Goal: Navigation & Orientation: Understand site structure

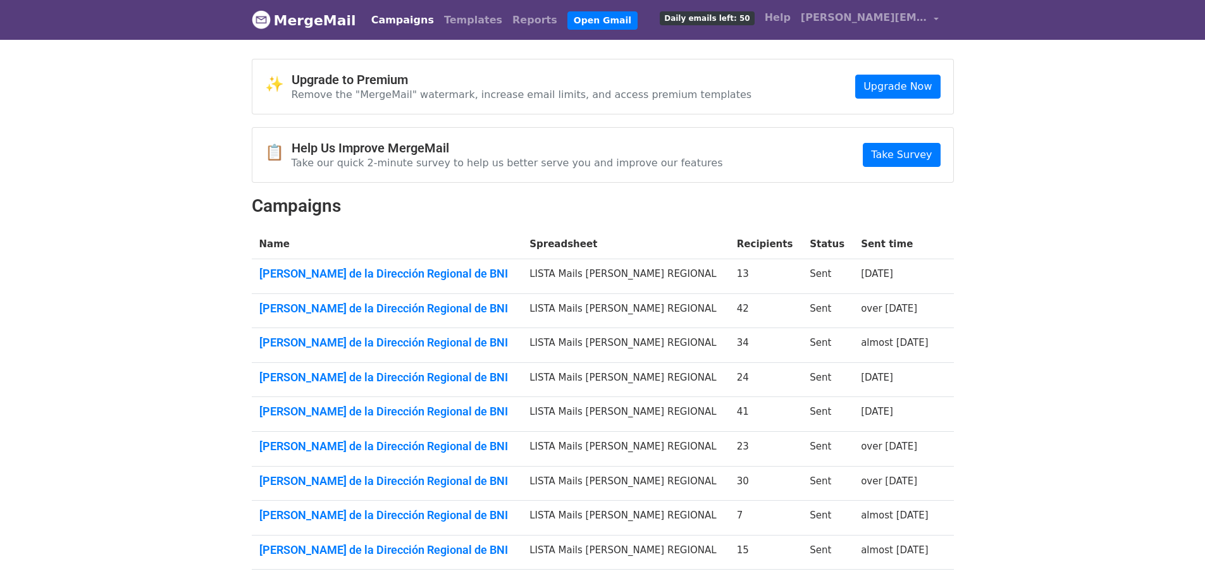
click at [382, 18] on link "Campaigns" at bounding box center [402, 20] width 73 height 25
click at [567, 22] on link "Open Gmail" at bounding box center [602, 20] width 70 height 18
click at [567, 21] on link "Open Gmail" at bounding box center [602, 20] width 70 height 18
click at [404, 22] on link "Campaigns" at bounding box center [402, 20] width 73 height 25
click at [507, 17] on link "Reports" at bounding box center [534, 20] width 55 height 25
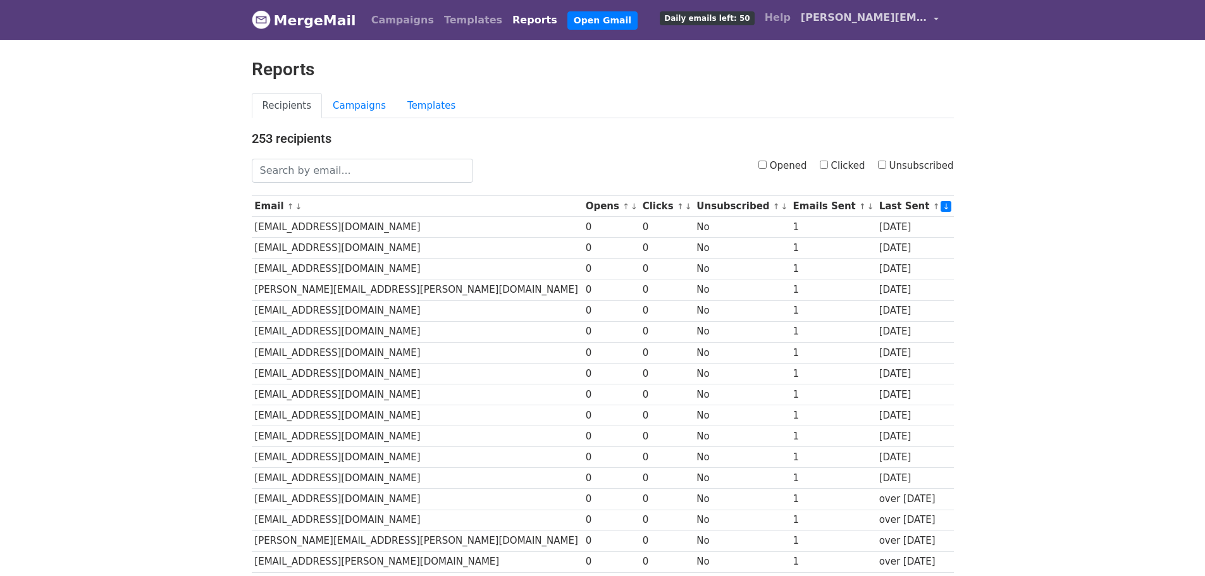
click at [872, 15] on span "[PERSON_NAME][EMAIL_ADDRESS][PERSON_NAME][DOMAIN_NAME]" at bounding box center [864, 17] width 127 height 15
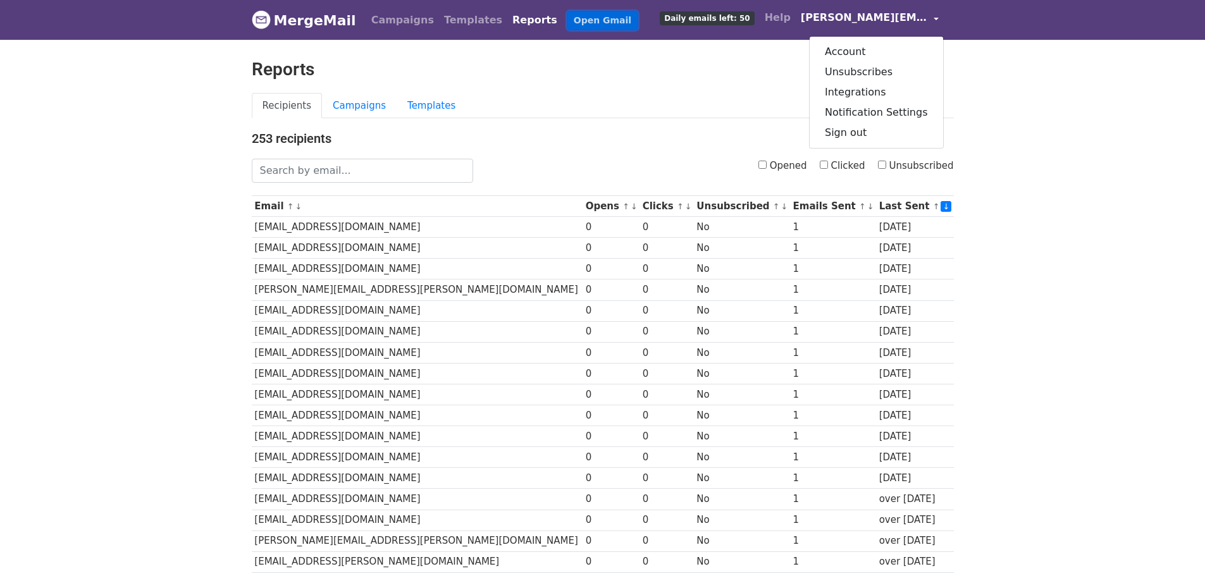
click at [567, 23] on link "Open Gmail" at bounding box center [602, 20] width 70 height 18
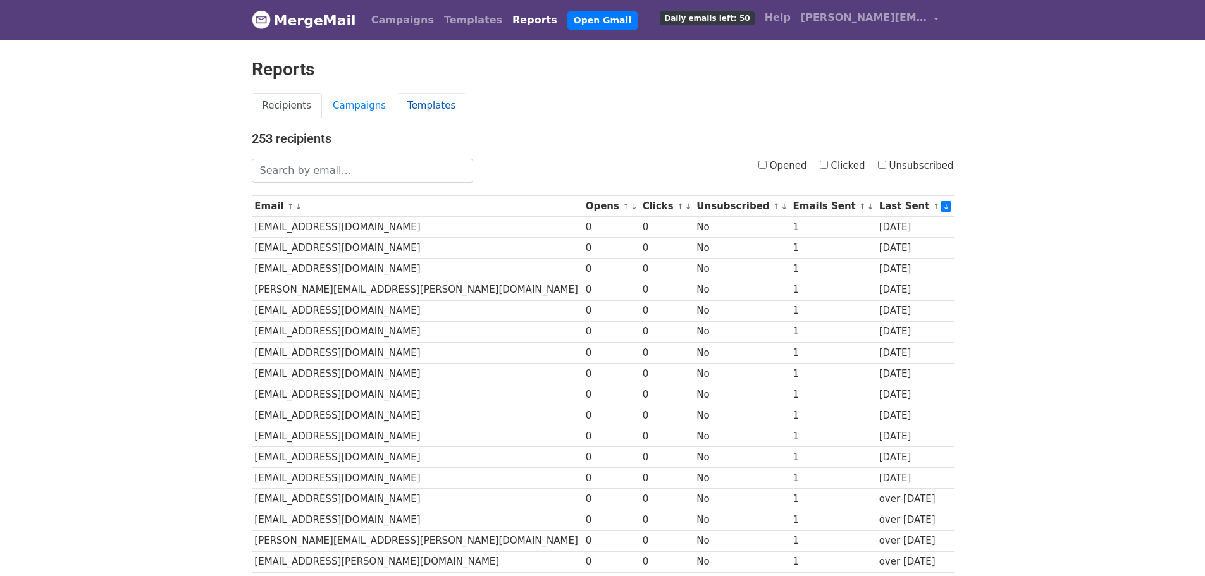
click at [411, 108] on link "Templates" at bounding box center [432, 106] width 70 height 26
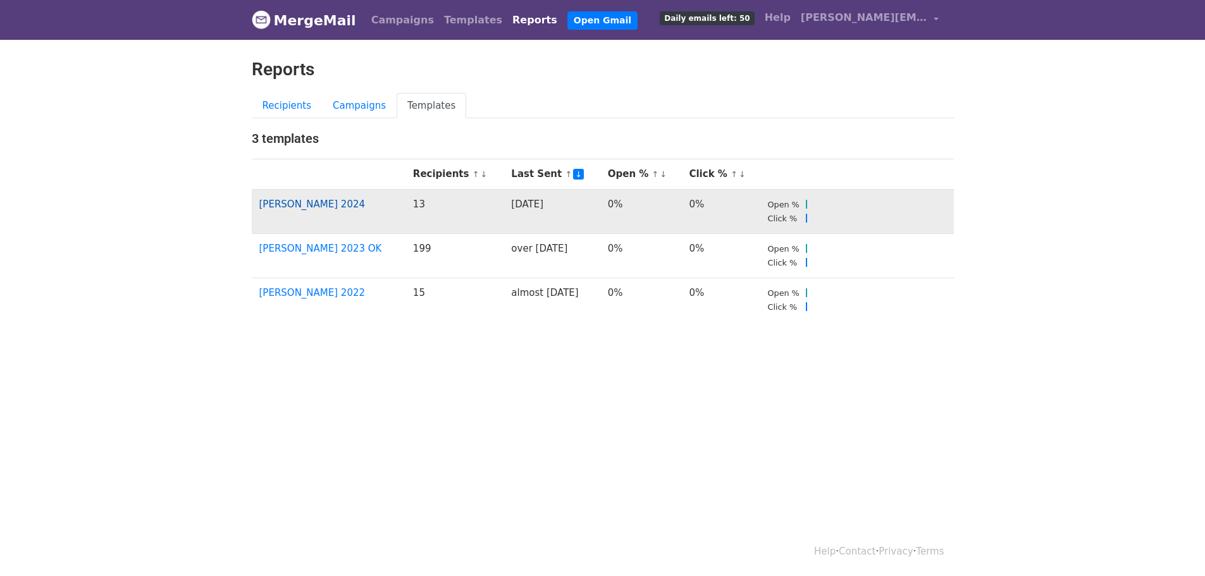
click at [295, 202] on link "Bienvenida 2024" at bounding box center [312, 204] width 106 height 11
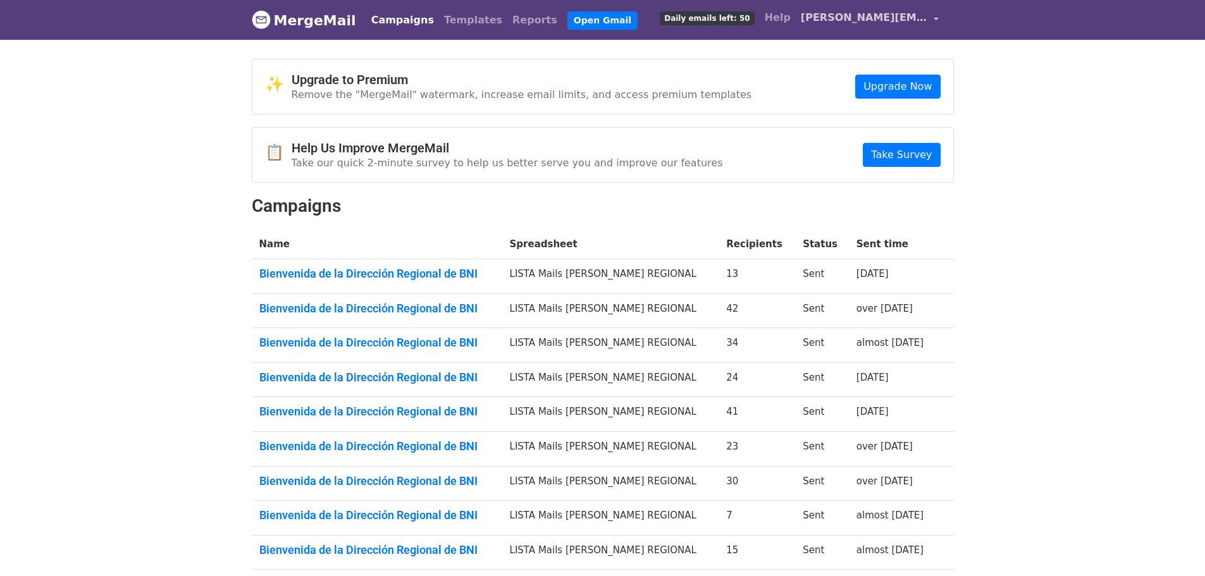
click at [901, 19] on span "[PERSON_NAME][EMAIL_ADDRESS][PERSON_NAME][DOMAIN_NAME]" at bounding box center [864, 17] width 127 height 15
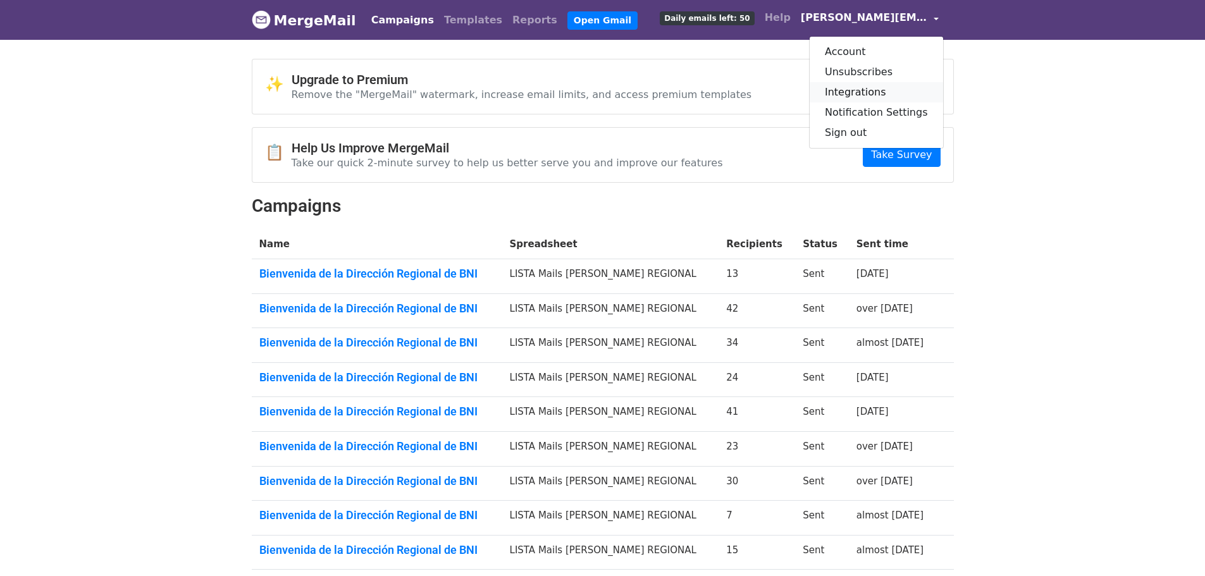
click at [879, 92] on link "Integrations" at bounding box center [876, 92] width 133 height 20
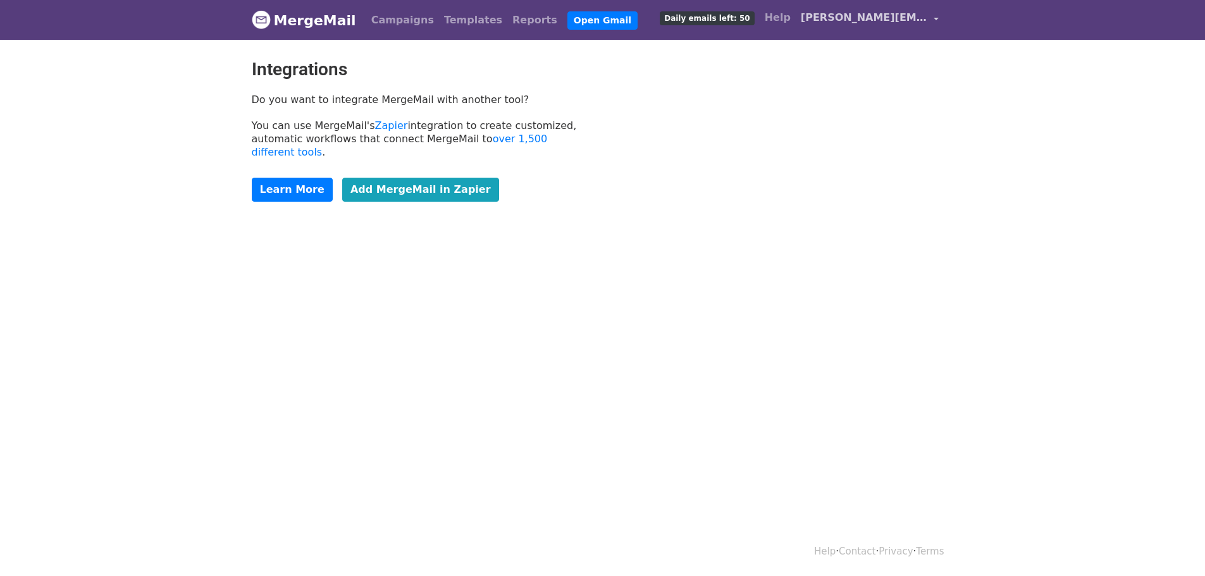
click at [913, 19] on span "[PERSON_NAME][EMAIL_ADDRESS][PERSON_NAME][DOMAIN_NAME]" at bounding box center [864, 17] width 127 height 15
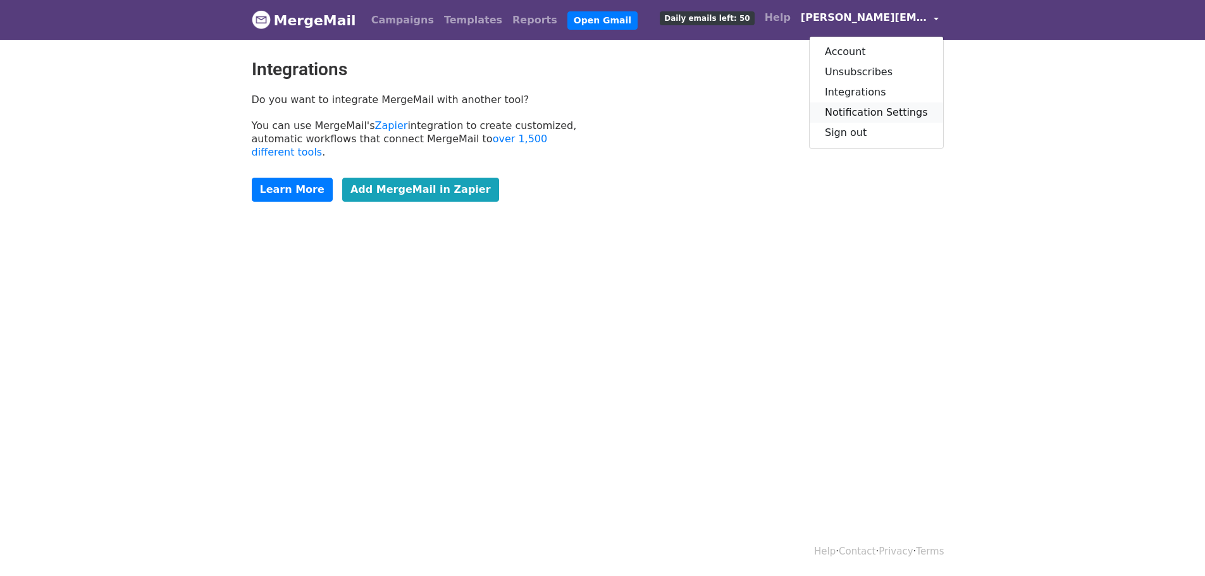
click at [873, 114] on link "Notification Settings" at bounding box center [876, 112] width 133 height 20
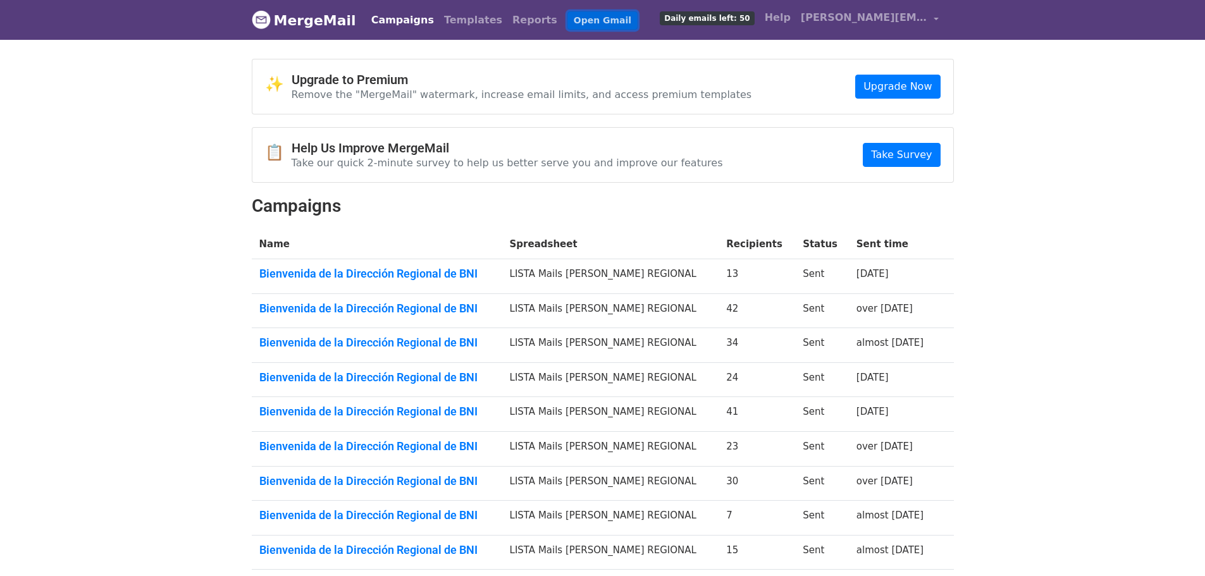
click at [567, 20] on link "Open Gmail" at bounding box center [602, 20] width 70 height 18
click at [263, 16] on img at bounding box center [261, 19] width 19 height 19
click at [328, 20] on link "MergeMail" at bounding box center [304, 20] width 104 height 27
click at [395, 23] on link "Campaigns" at bounding box center [402, 20] width 73 height 25
click at [507, 22] on link "Reports" at bounding box center [534, 20] width 55 height 25
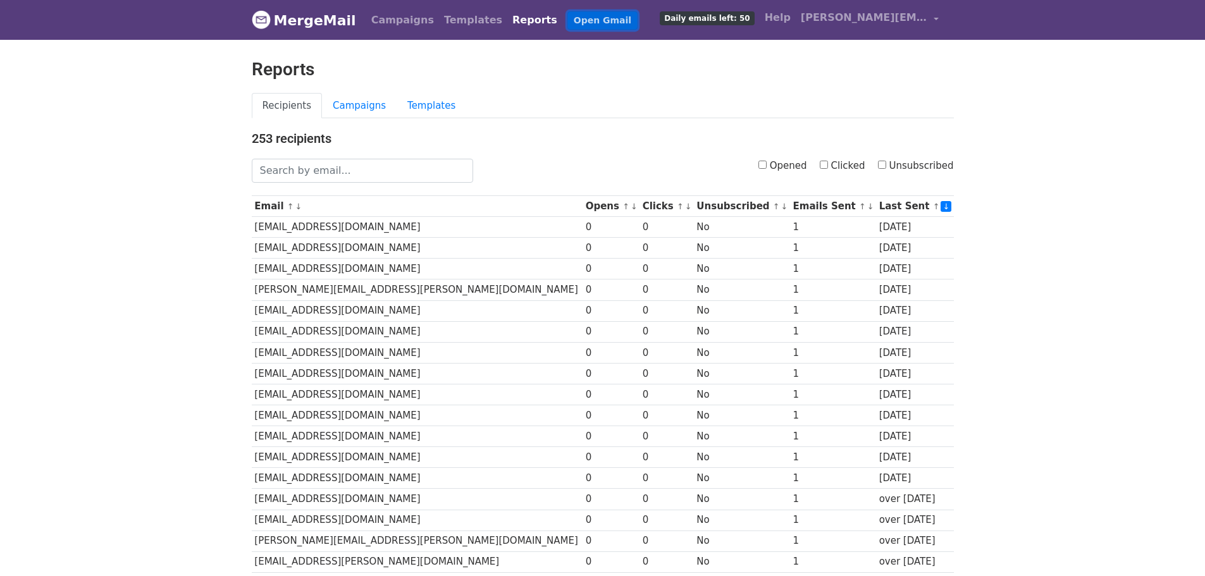
click at [567, 22] on link "Open Gmail" at bounding box center [602, 20] width 70 height 18
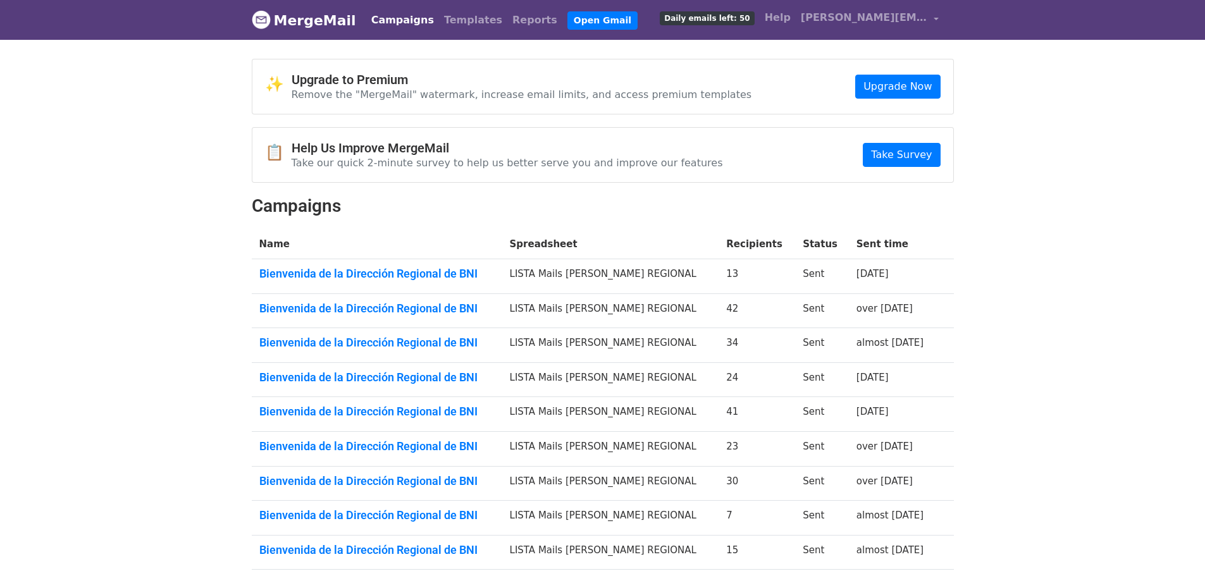
click at [1025, 64] on body "MergeMail Campaigns Templates Reports Open Gmail Daily emails left: 50 Help pat…" at bounding box center [602, 344] width 1205 height 688
